Goal: Register for event/course

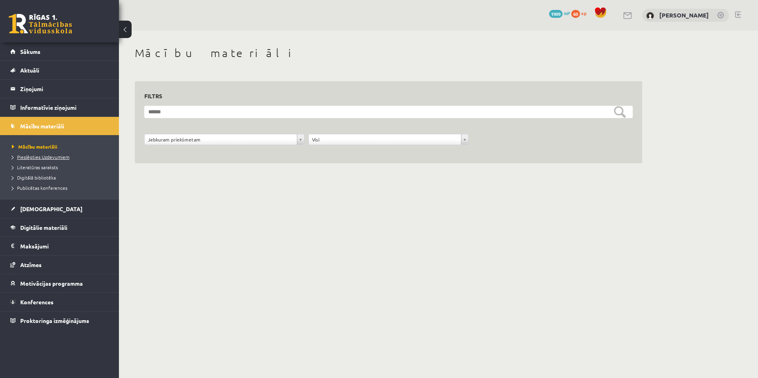
click at [40, 156] on span "Pieslēgties Uzdevumiem" at bounding box center [40, 157] width 57 height 6
click at [43, 48] on link "Sākums" at bounding box center [59, 51] width 99 height 18
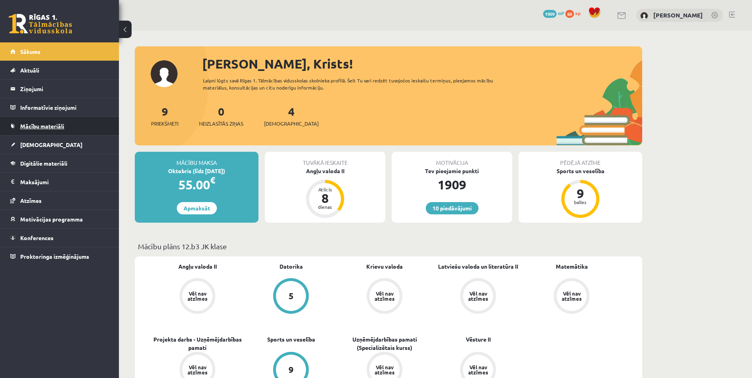
click at [39, 127] on span "Mācību materiāli" at bounding box center [42, 125] width 44 height 7
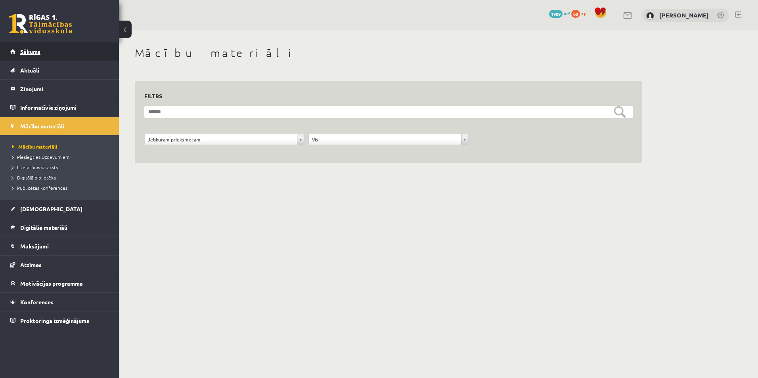
click at [39, 55] on link "Sākums" at bounding box center [59, 51] width 99 height 18
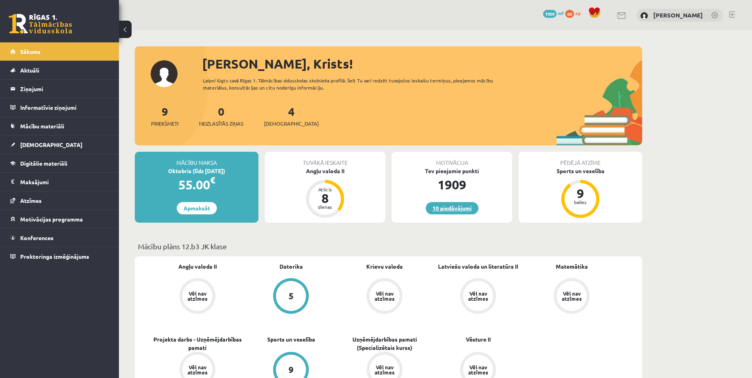
click at [461, 212] on link "10 piedāvājumi" at bounding box center [452, 208] width 53 height 12
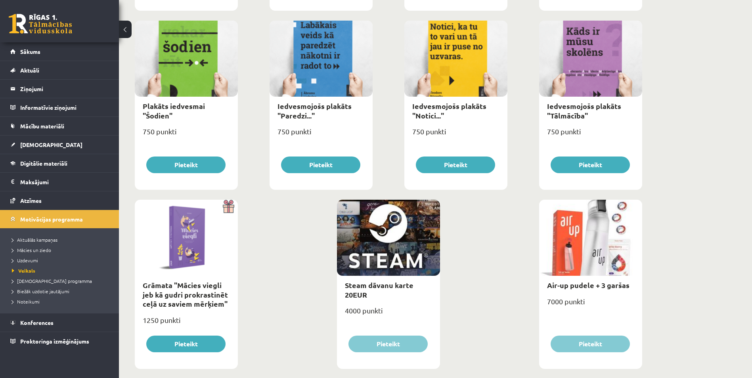
scroll to position [839, 0]
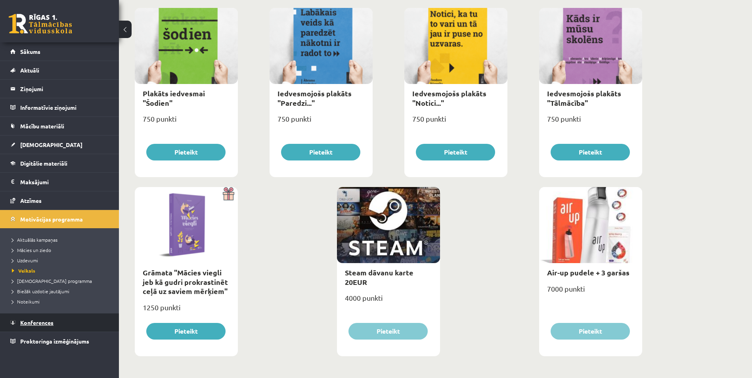
click at [49, 320] on span "Konferences" at bounding box center [36, 322] width 33 height 7
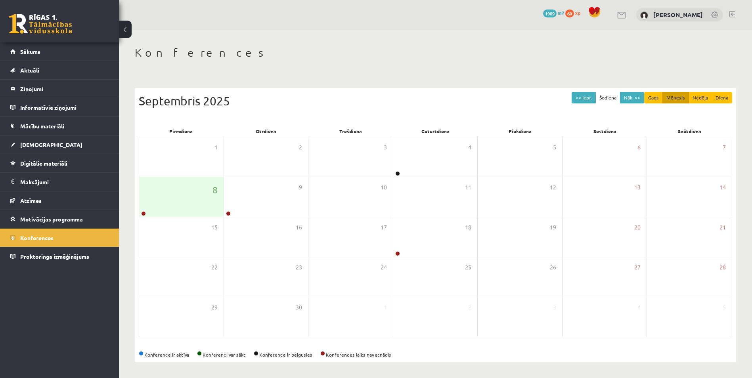
scroll to position [1, 0]
click at [414, 165] on div "4" at bounding box center [435, 157] width 84 height 40
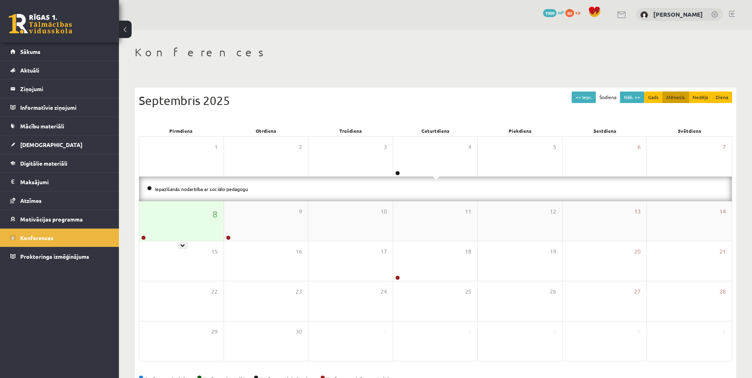
click at [189, 210] on div "8" at bounding box center [181, 221] width 84 height 40
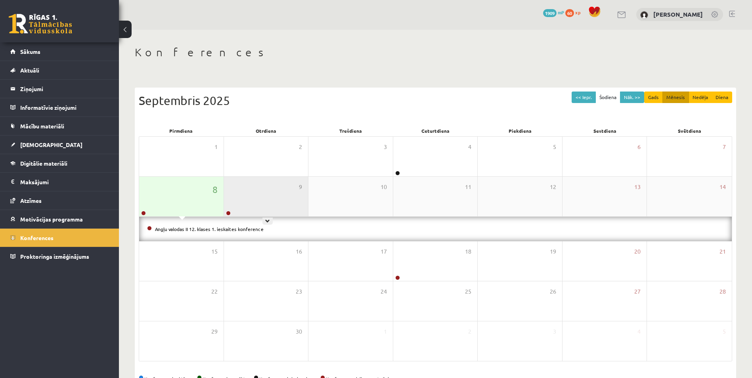
click at [261, 204] on div "9" at bounding box center [266, 197] width 84 height 40
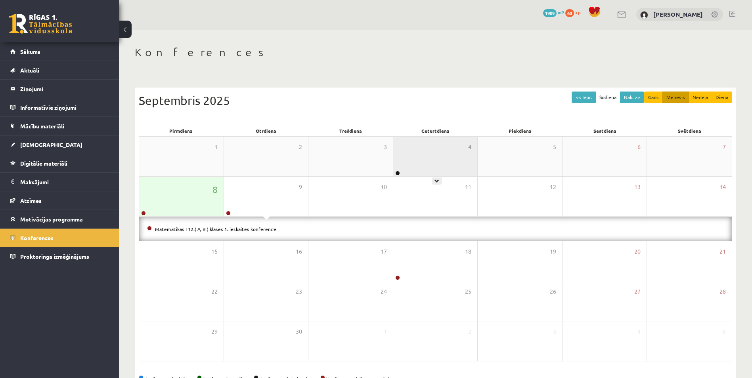
click at [408, 158] on div "4" at bounding box center [435, 157] width 84 height 40
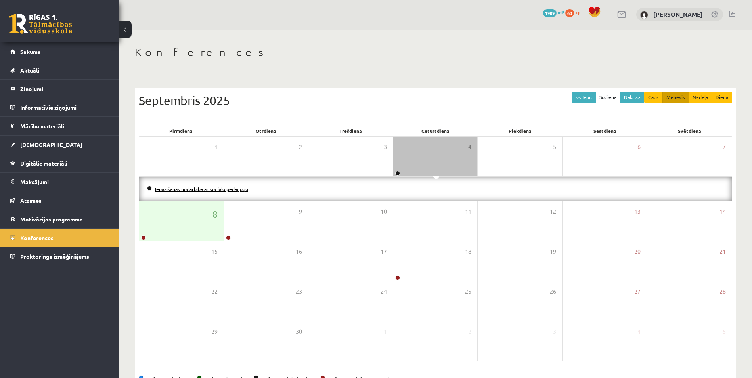
click at [197, 187] on link "Iepazīšanās nodarbība ar sociālo pedagogu" at bounding box center [201, 189] width 93 height 6
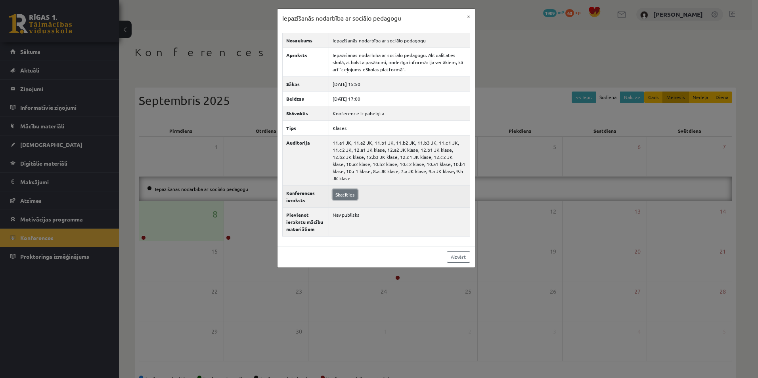
click at [348, 189] on link "Skatīties" at bounding box center [344, 194] width 25 height 10
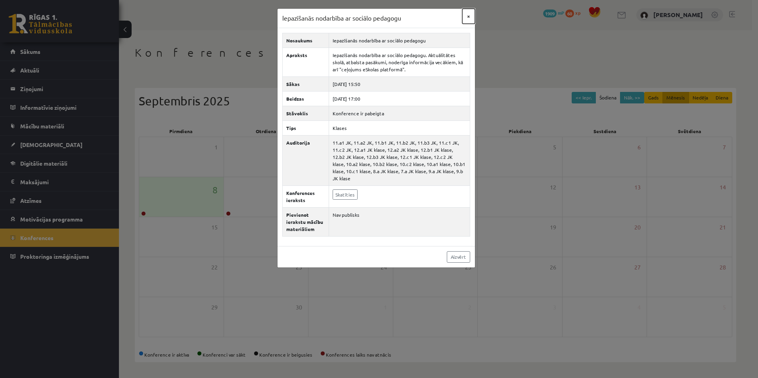
click at [468, 15] on button "×" at bounding box center [468, 16] width 13 height 15
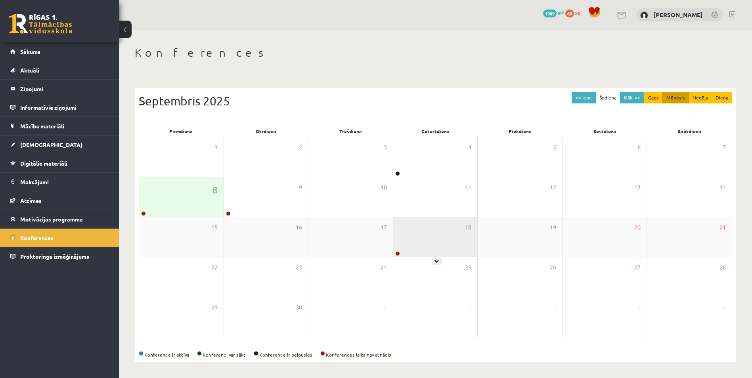
click at [419, 232] on div "18" at bounding box center [435, 237] width 84 height 40
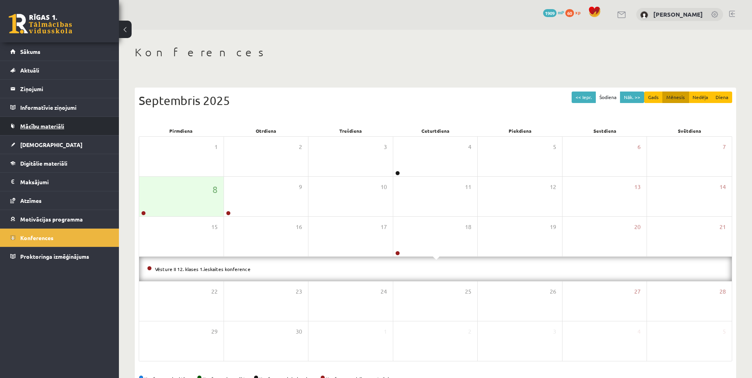
click at [42, 127] on span "Mācību materiāli" at bounding box center [42, 125] width 44 height 7
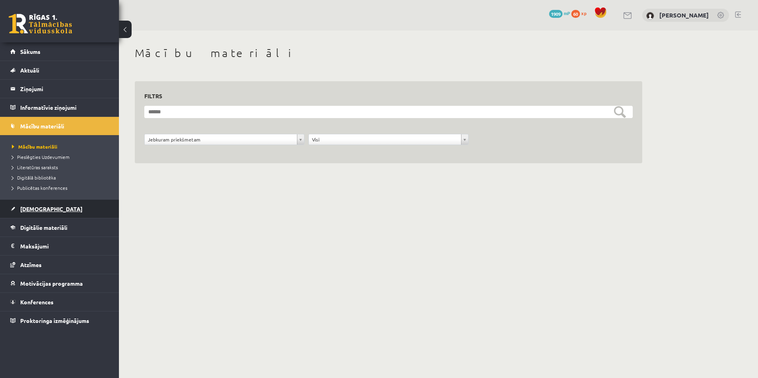
click at [41, 208] on span "[DEMOGRAPHIC_DATA]" at bounding box center [51, 208] width 62 height 7
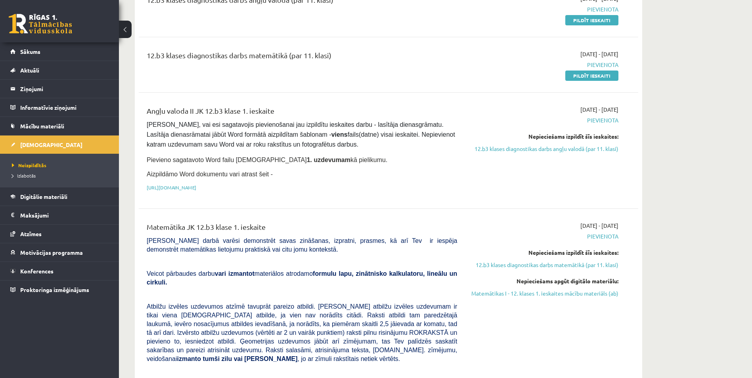
scroll to position [66, 0]
